Goal: Information Seeking & Learning: Learn about a topic

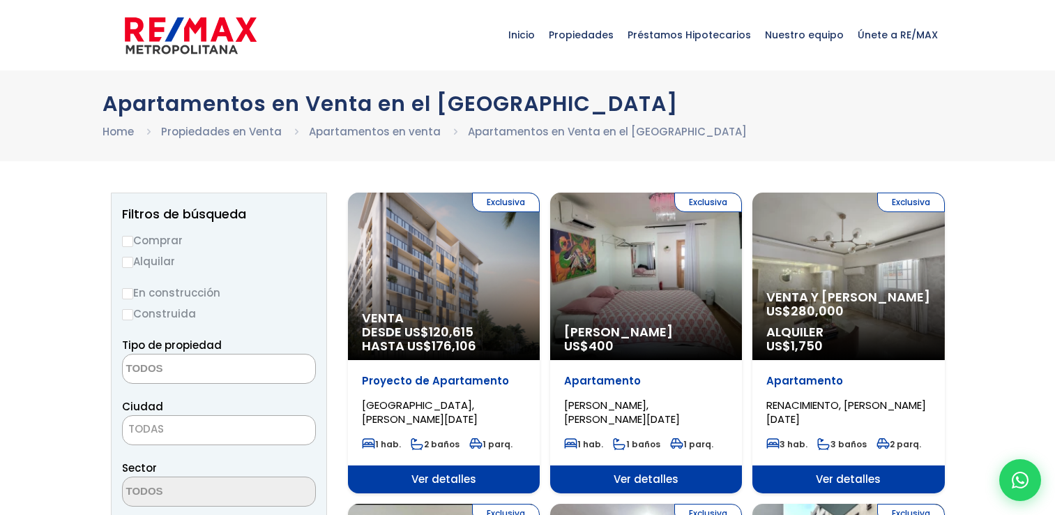
select select
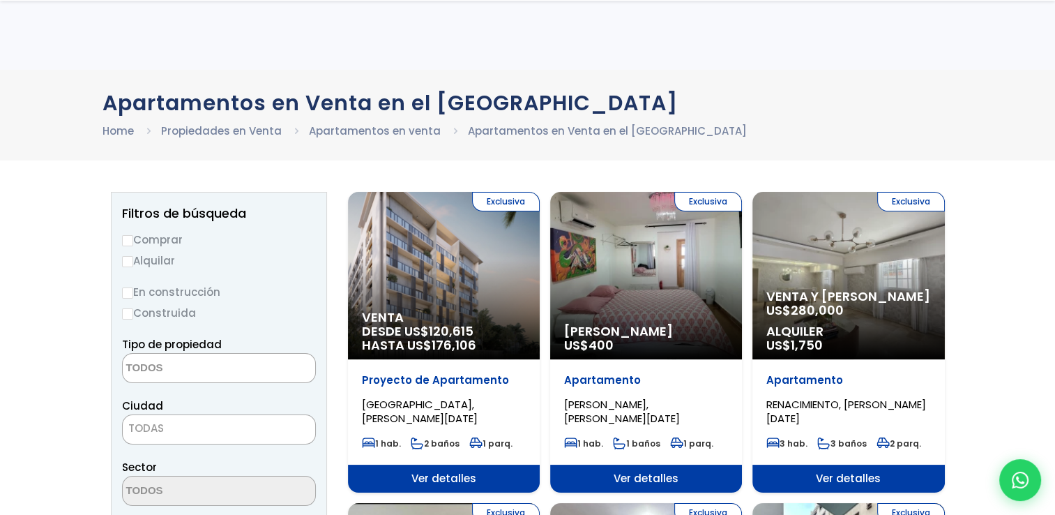
scroll to position [450, 0]
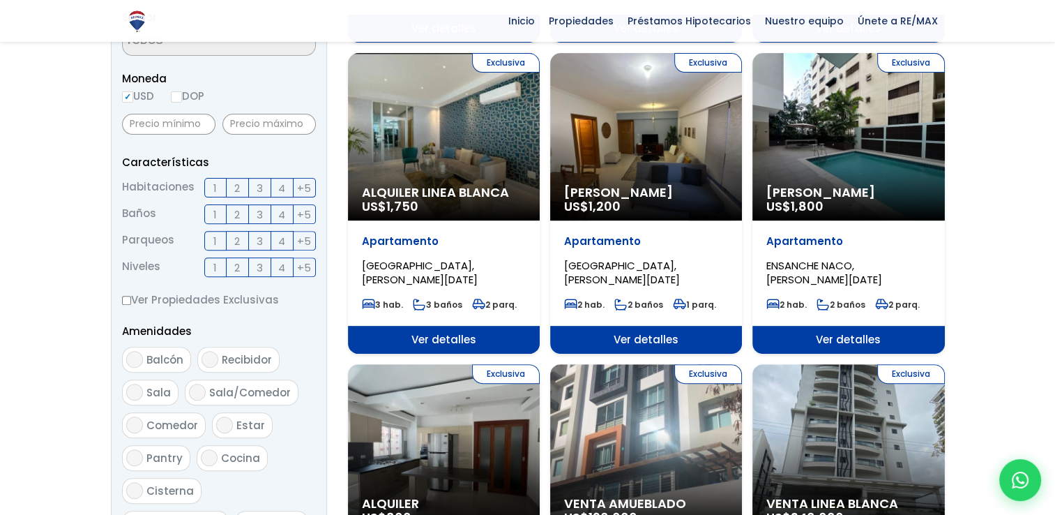
click at [838, 105] on div "Exclusiva Alquiler Amueblado US$ 1,800" at bounding box center [848, 136] width 192 height 167
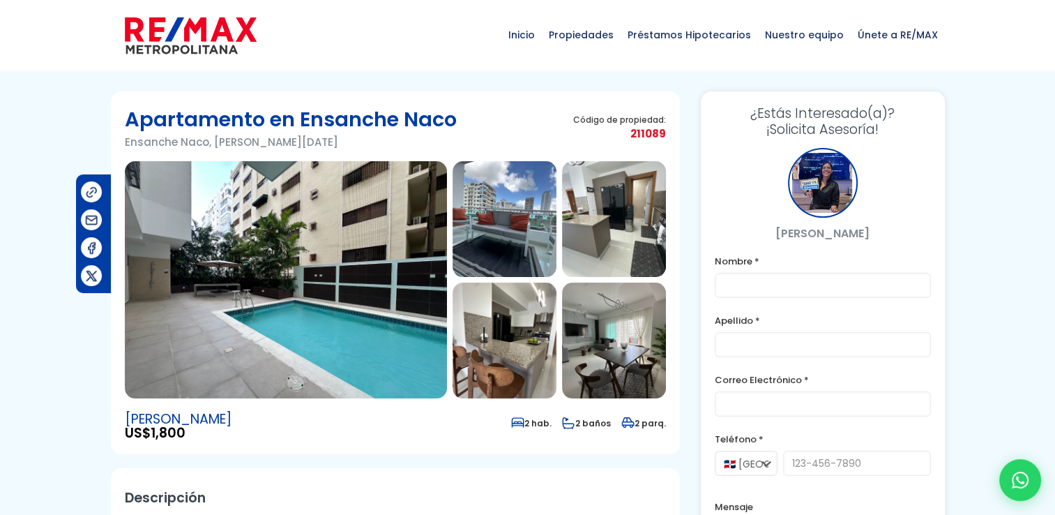
click at [490, 225] on img at bounding box center [505, 219] width 104 height 116
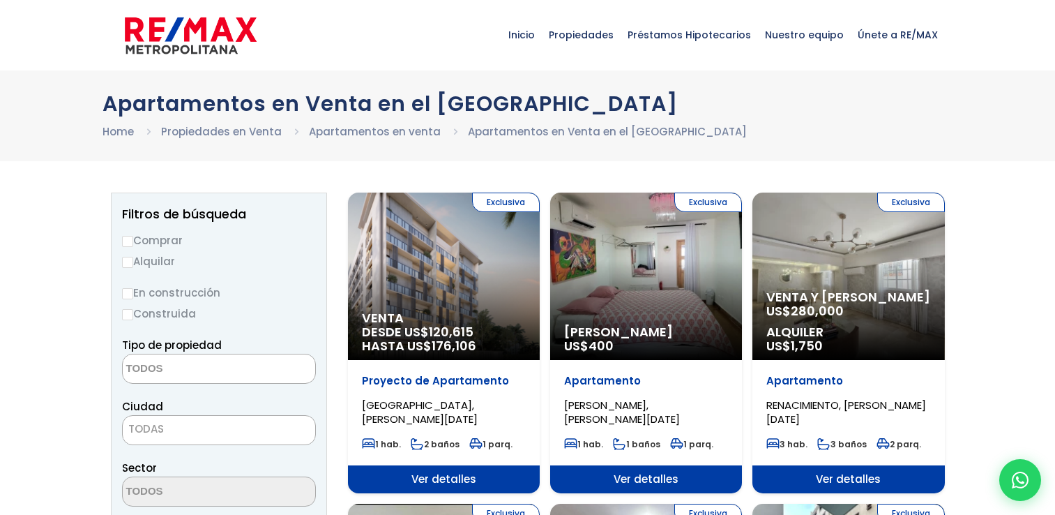
select select
drag, startPoint x: 1065, startPoint y: 397, endPoint x: 1054, endPoint y: 360, distance: 39.3
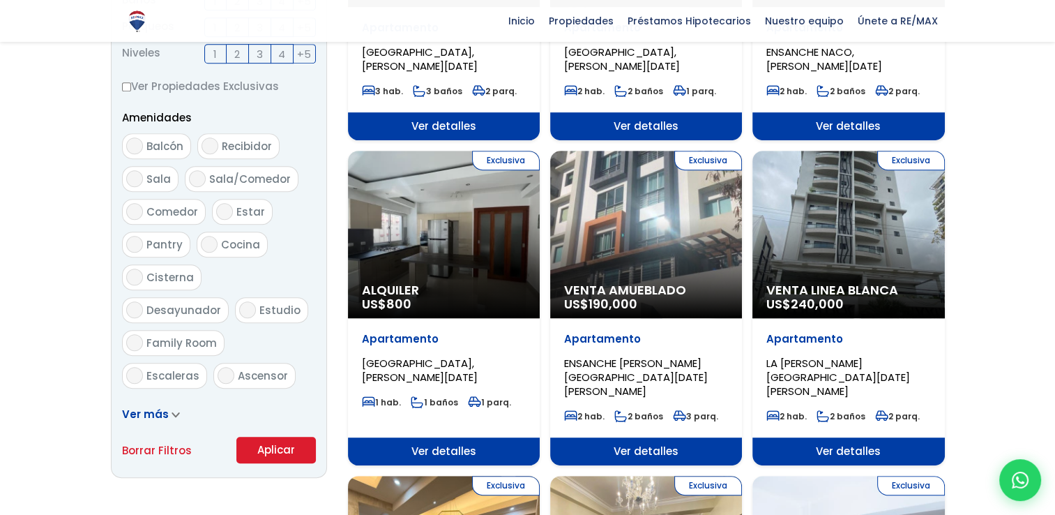
scroll to position [658, 0]
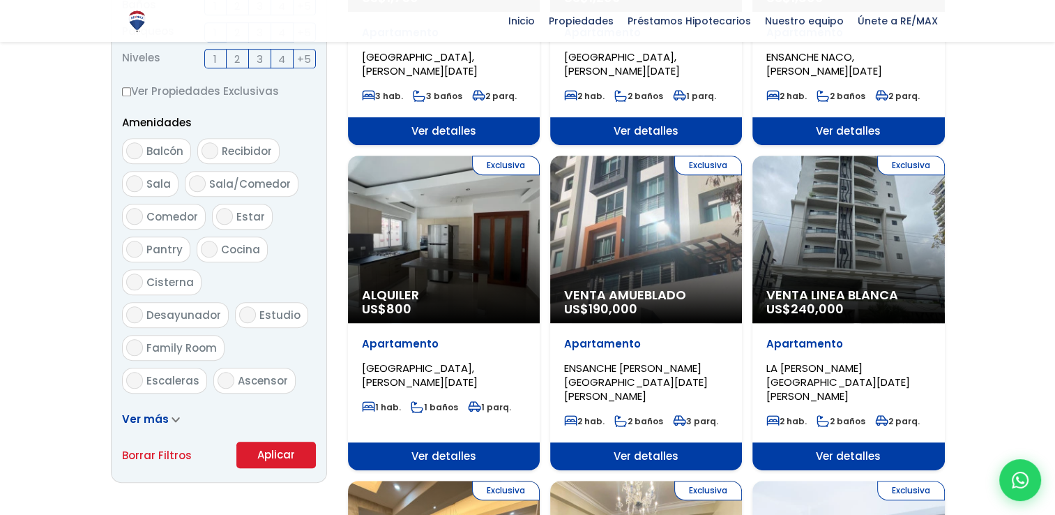
click at [719, 210] on div "Exclusiva Venta Amueblado US$ 190,000" at bounding box center [646, 239] width 192 height 167
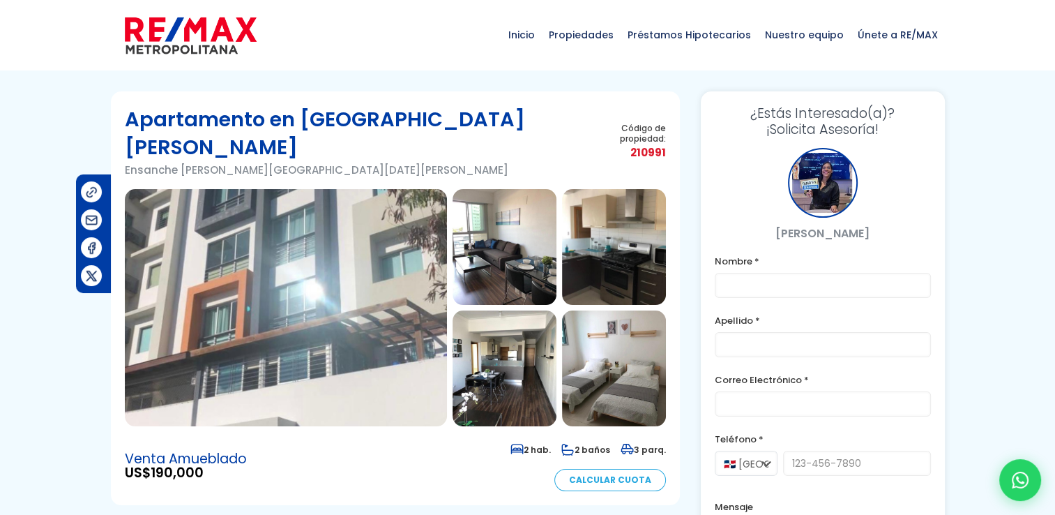
click at [605, 236] on img at bounding box center [614, 247] width 104 height 116
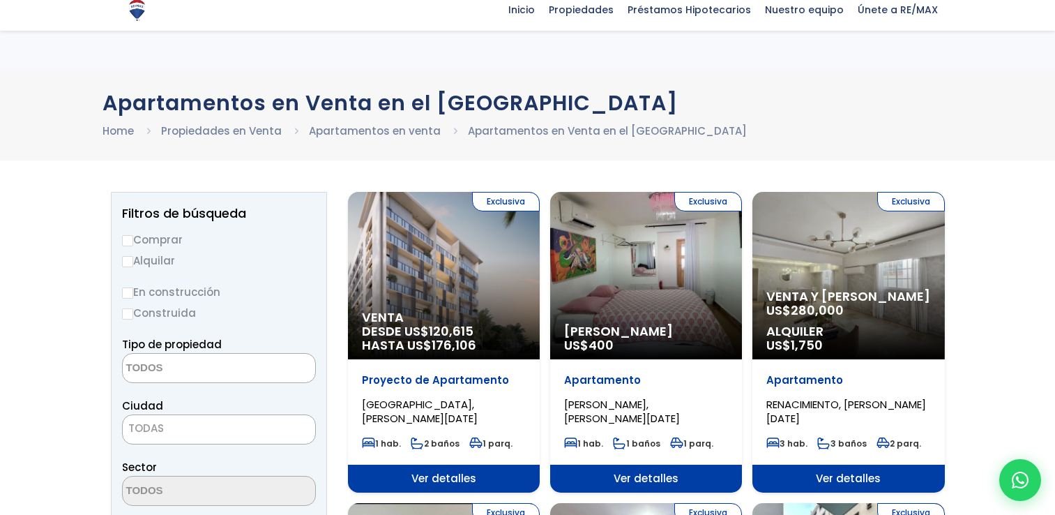
select select
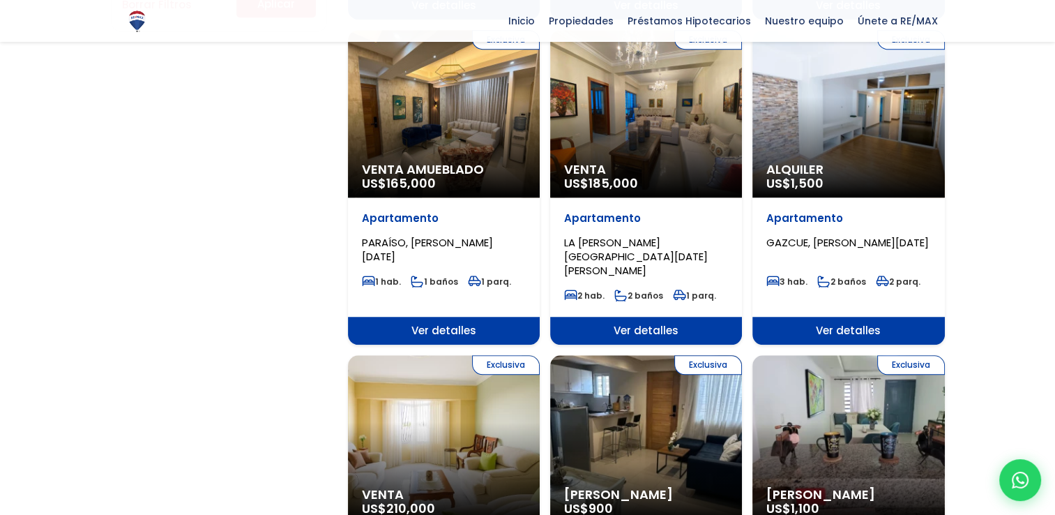
scroll to position [1559, 0]
